Goal: Task Accomplishment & Management: Use online tool/utility

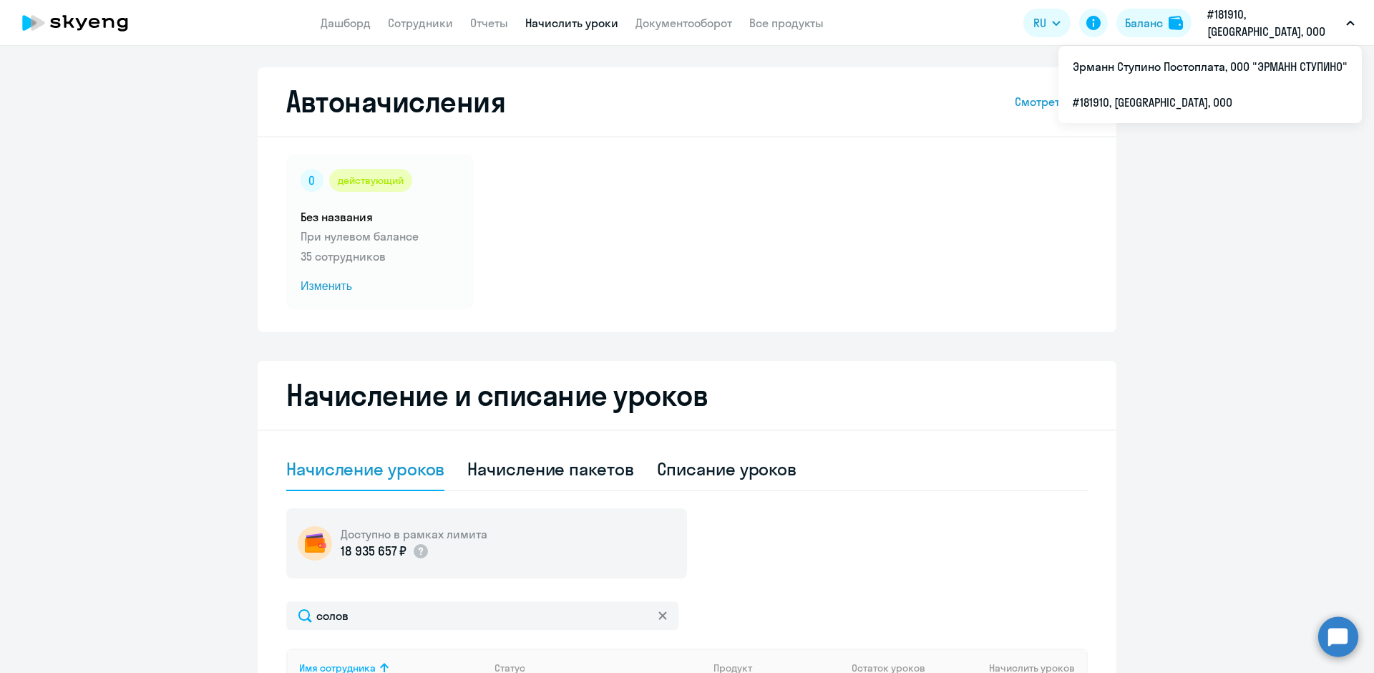
select select "10"
click at [606, 29] on link "Начислить уроки" at bounding box center [571, 23] width 93 height 14
click at [601, 24] on link "Начислить уроки" at bounding box center [571, 23] width 93 height 14
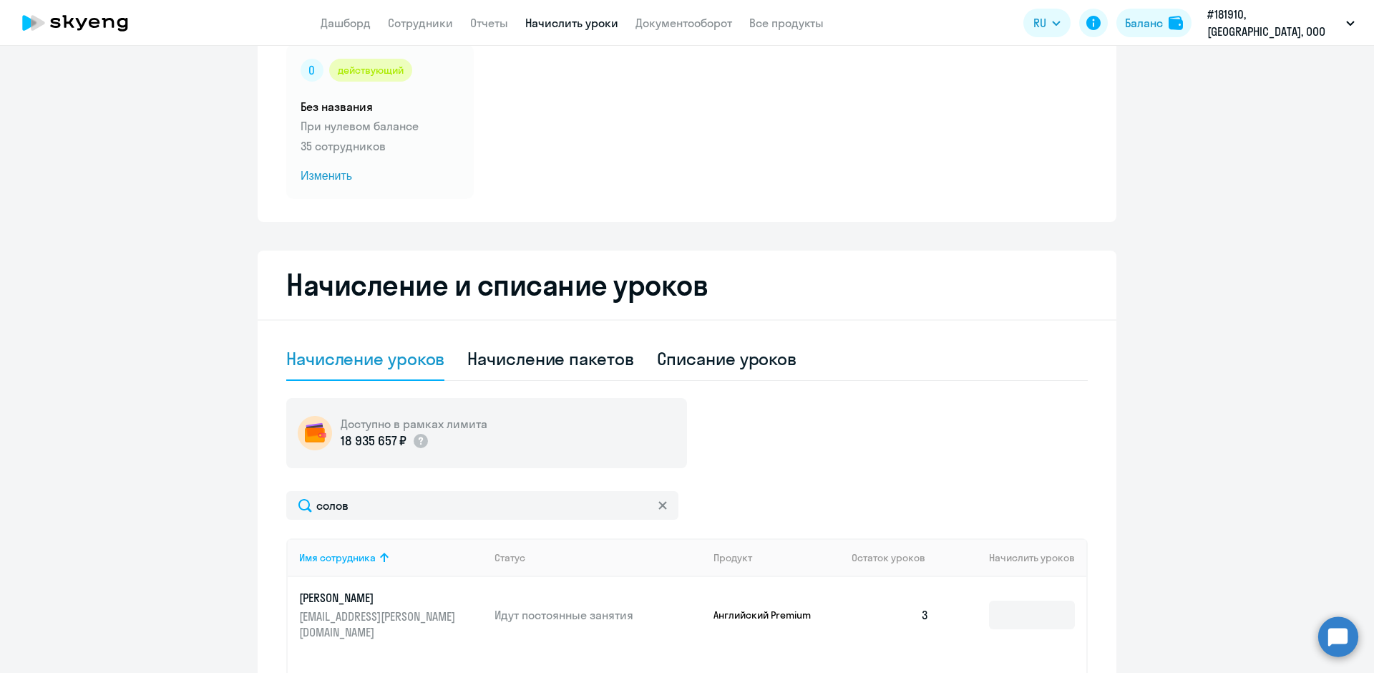
scroll to position [215, 0]
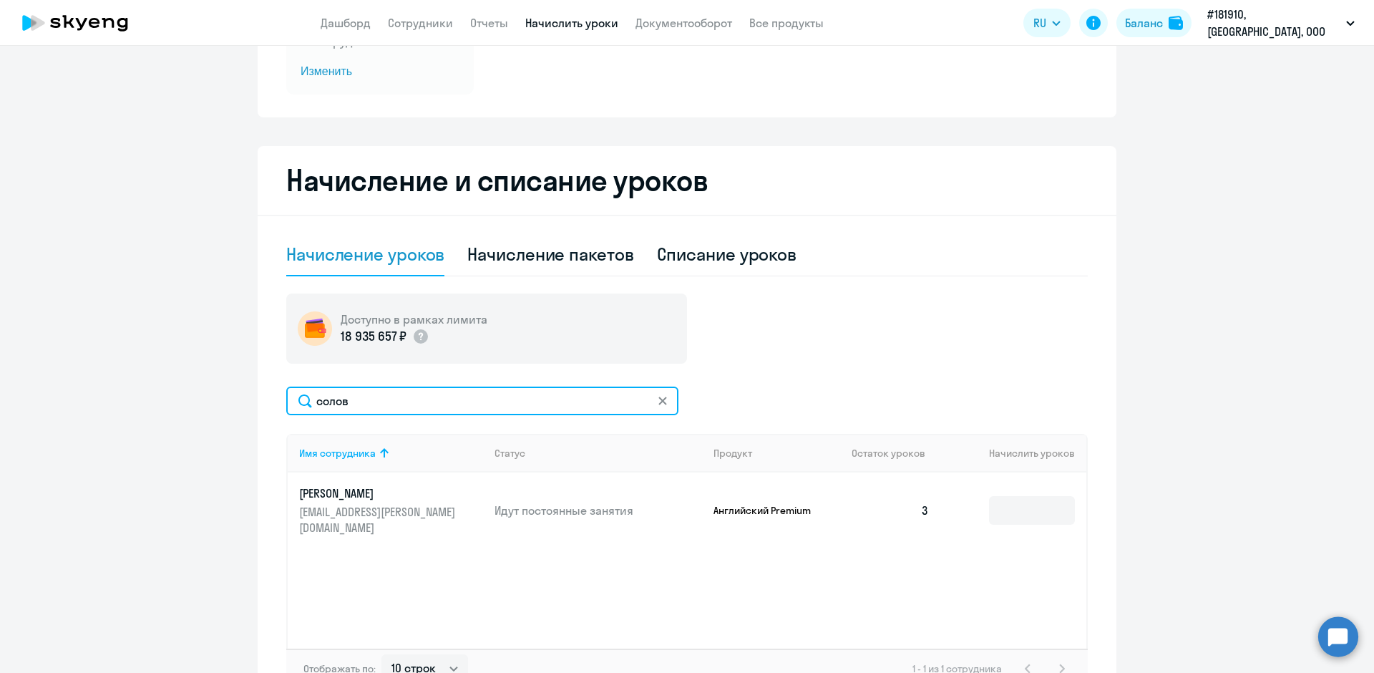
click at [348, 406] on input "солов" at bounding box center [482, 400] width 392 height 29
type input "с"
type input "[PERSON_NAME]"
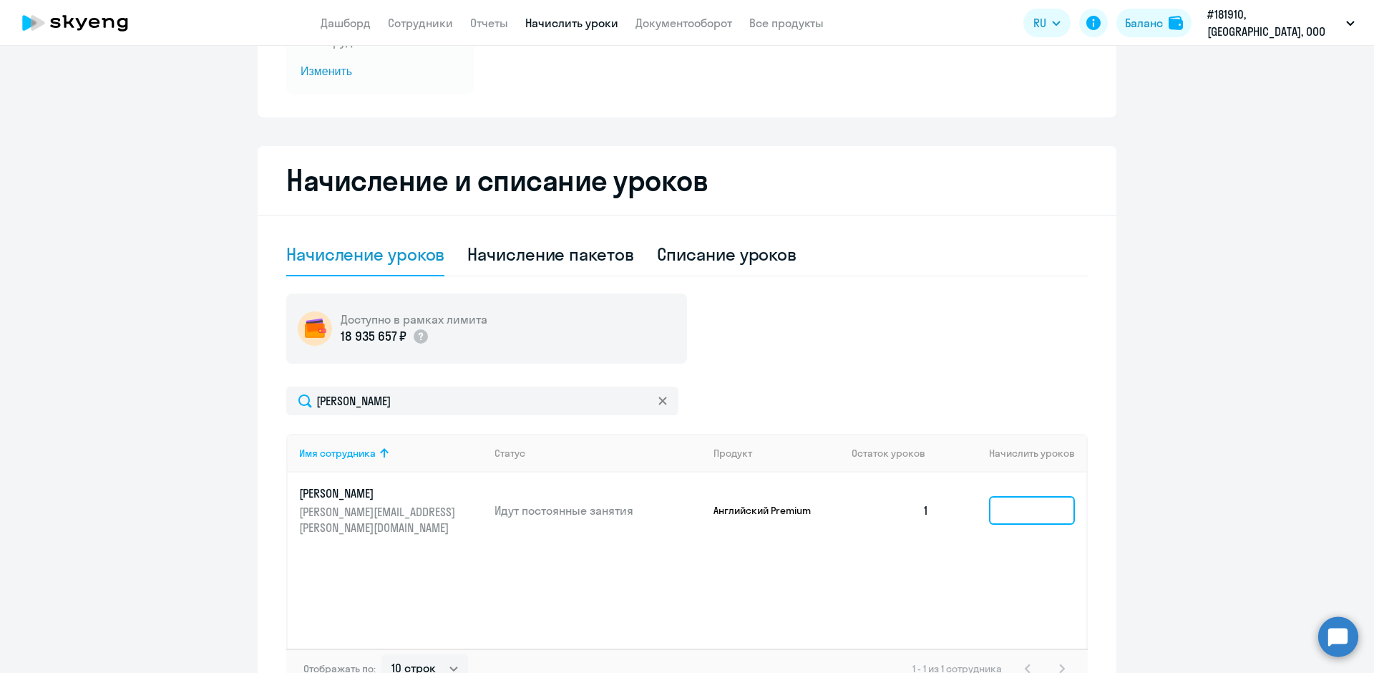
click at [989, 505] on input at bounding box center [1032, 510] width 86 height 29
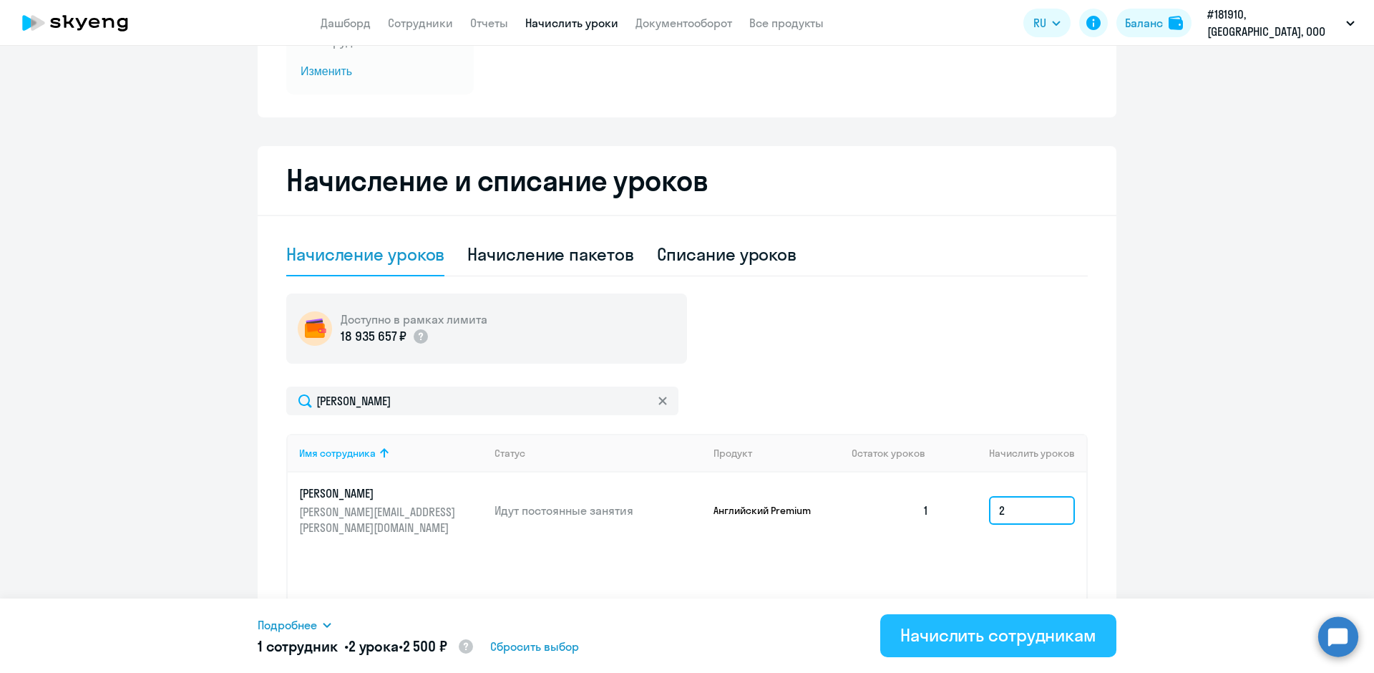
type input "2"
click at [990, 628] on div "Начислить сотрудникам" at bounding box center [998, 634] width 196 height 23
